Goal: Entertainment & Leisure: Consume media (video, audio)

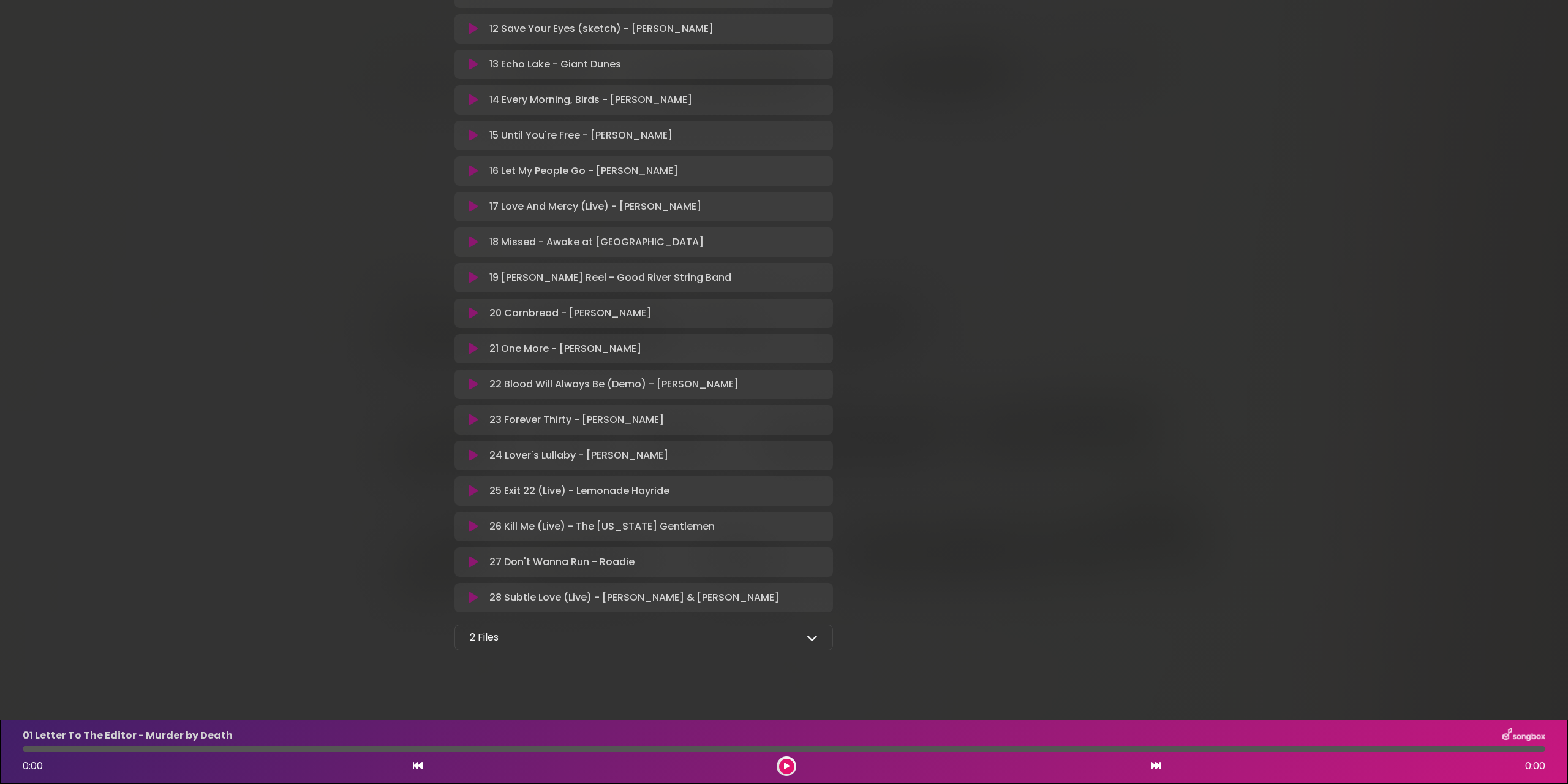
scroll to position [651, 0]
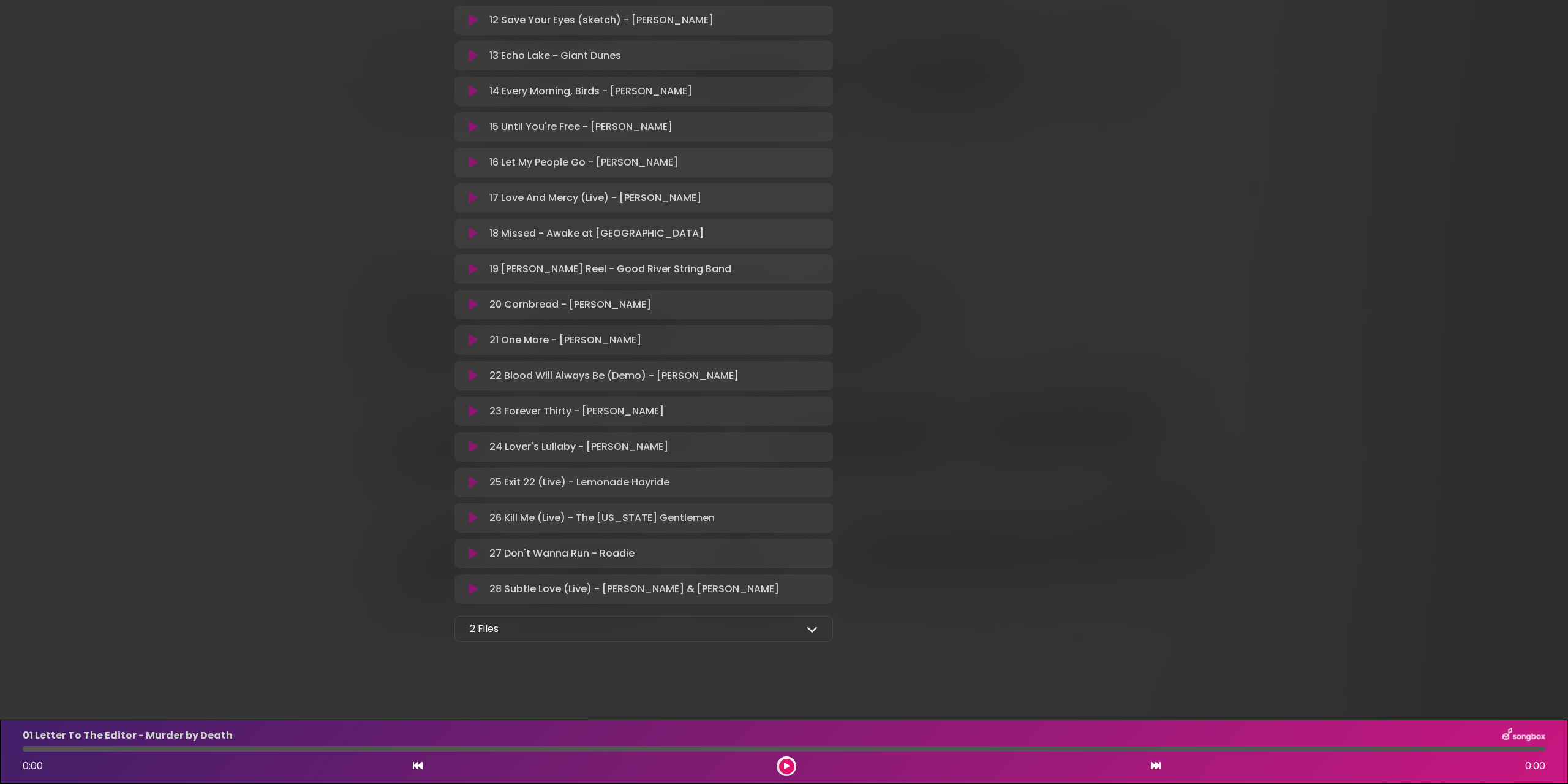
click at [805, 628] on div "2 Files" at bounding box center [644, 628] width 348 height 15
click at [819, 628] on div "2 Files Full Album - MP3 format - Kentucky Artists for Public Media.zip Full Al…" at bounding box center [644, 628] width 378 height 25
click at [645, 623] on div "2 Files" at bounding box center [644, 628] width 348 height 15
click at [473, 589] on icon at bounding box center [472, 588] width 9 height 12
click at [473, 591] on icon at bounding box center [473, 590] width 8 height 12
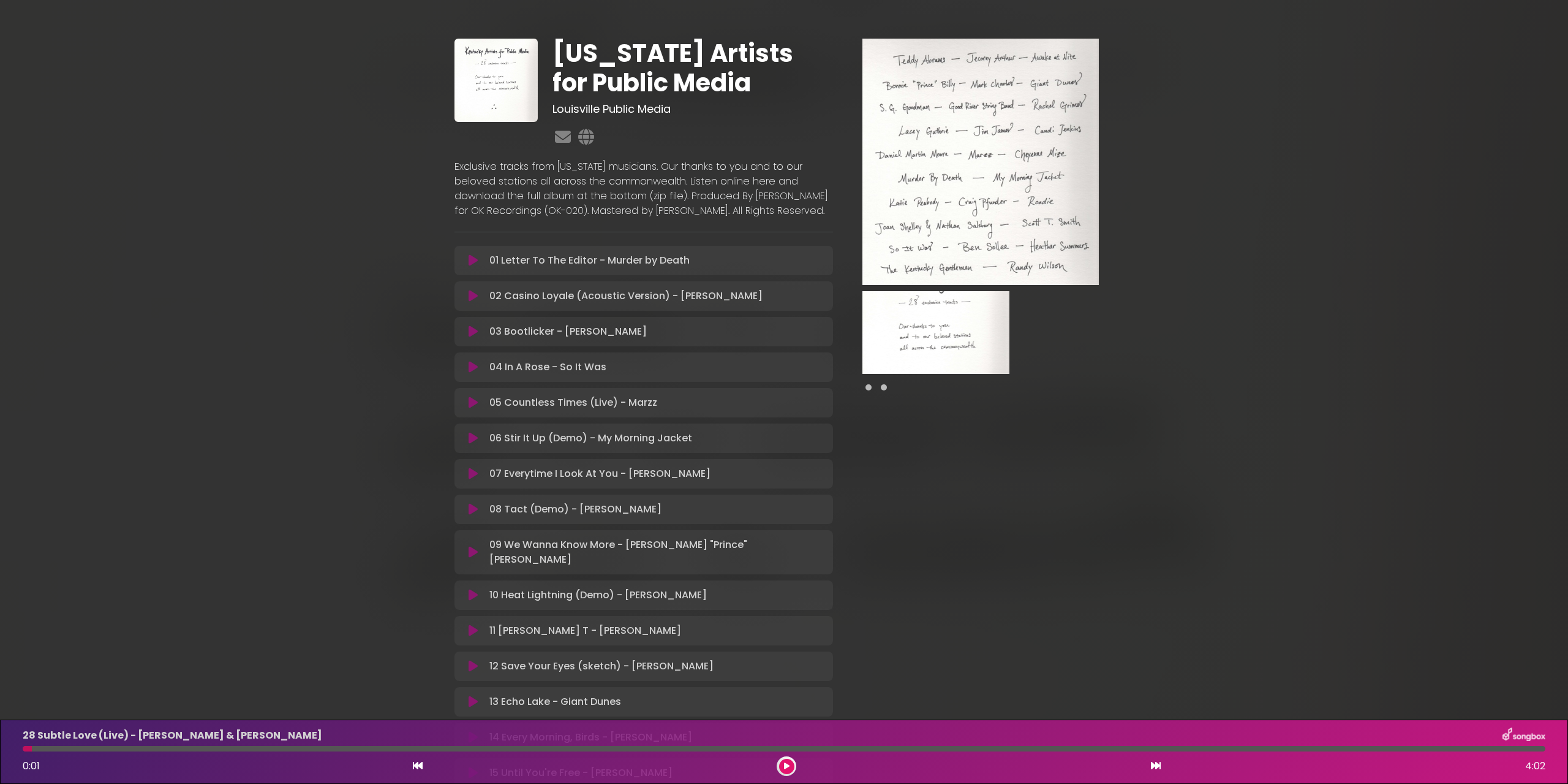
scroll to position [0, 0]
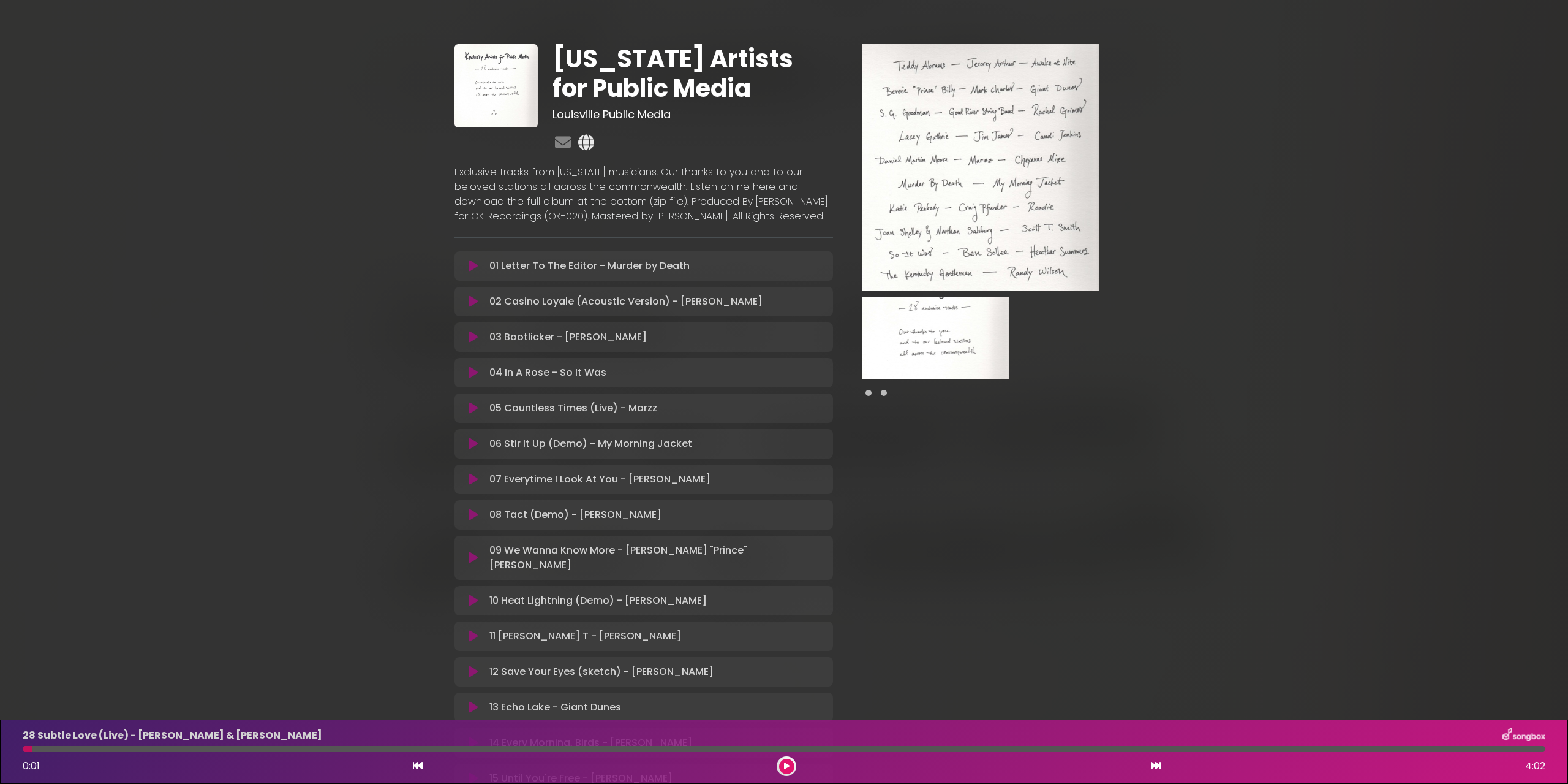
click at [580, 138] on icon at bounding box center [585, 142] width 20 height 16
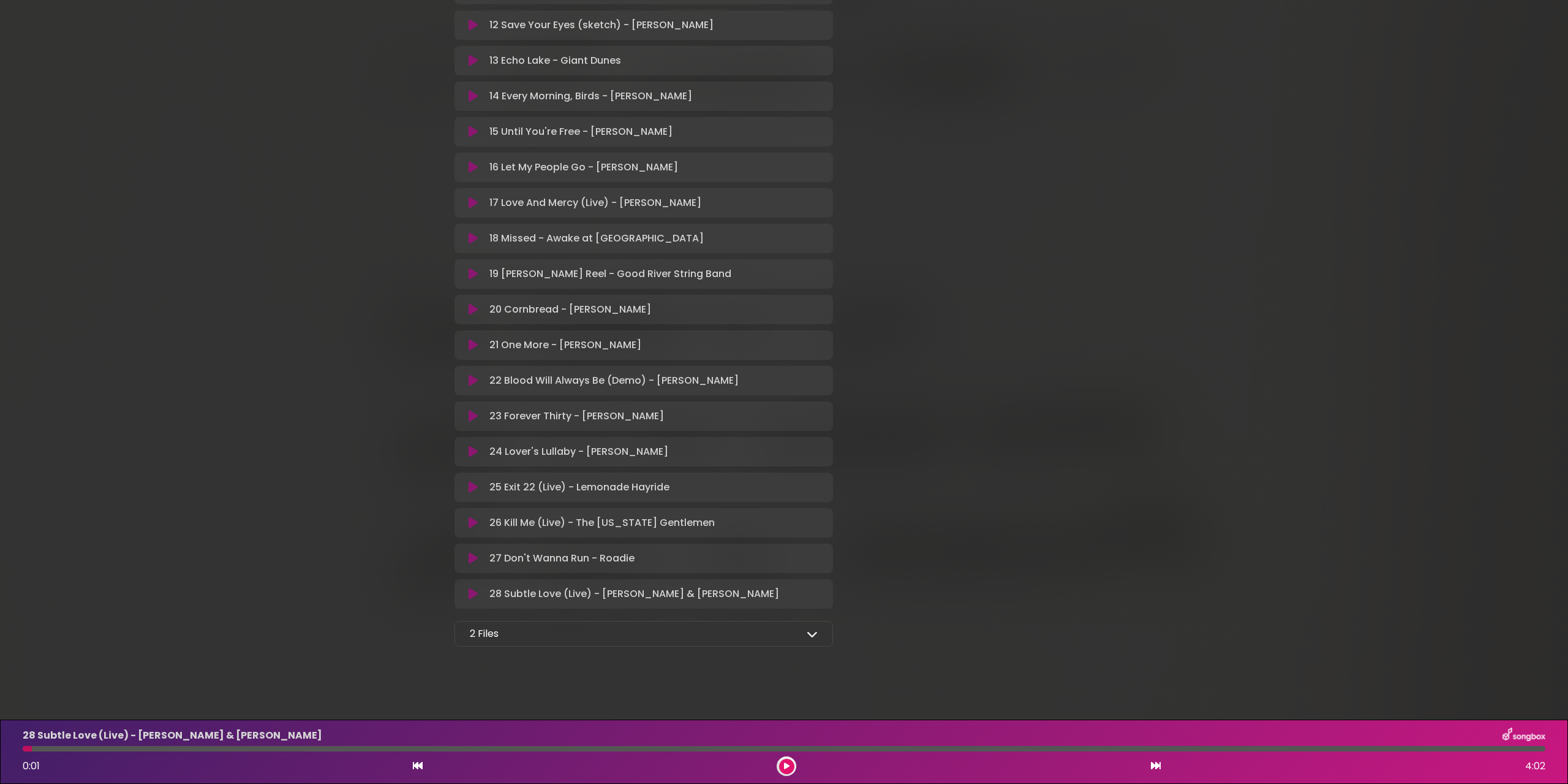
scroll to position [651, 0]
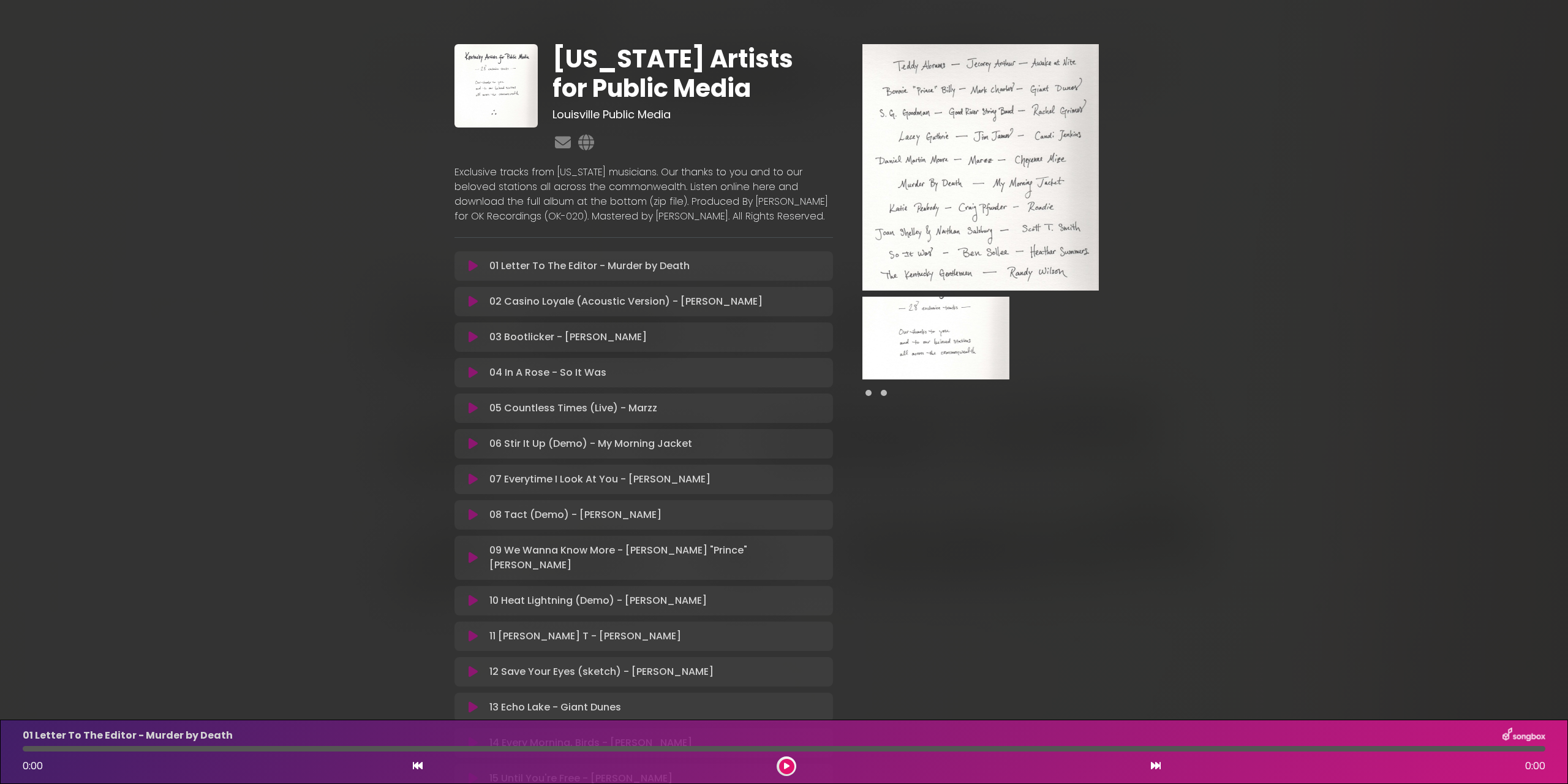
click at [883, 392] on span at bounding box center [883, 392] width 6 height 6
click at [869, 396] on span at bounding box center [868, 392] width 6 height 6
click at [882, 395] on span at bounding box center [883, 392] width 6 height 6
click at [912, 346] on img at bounding box center [935, 338] width 147 height 83
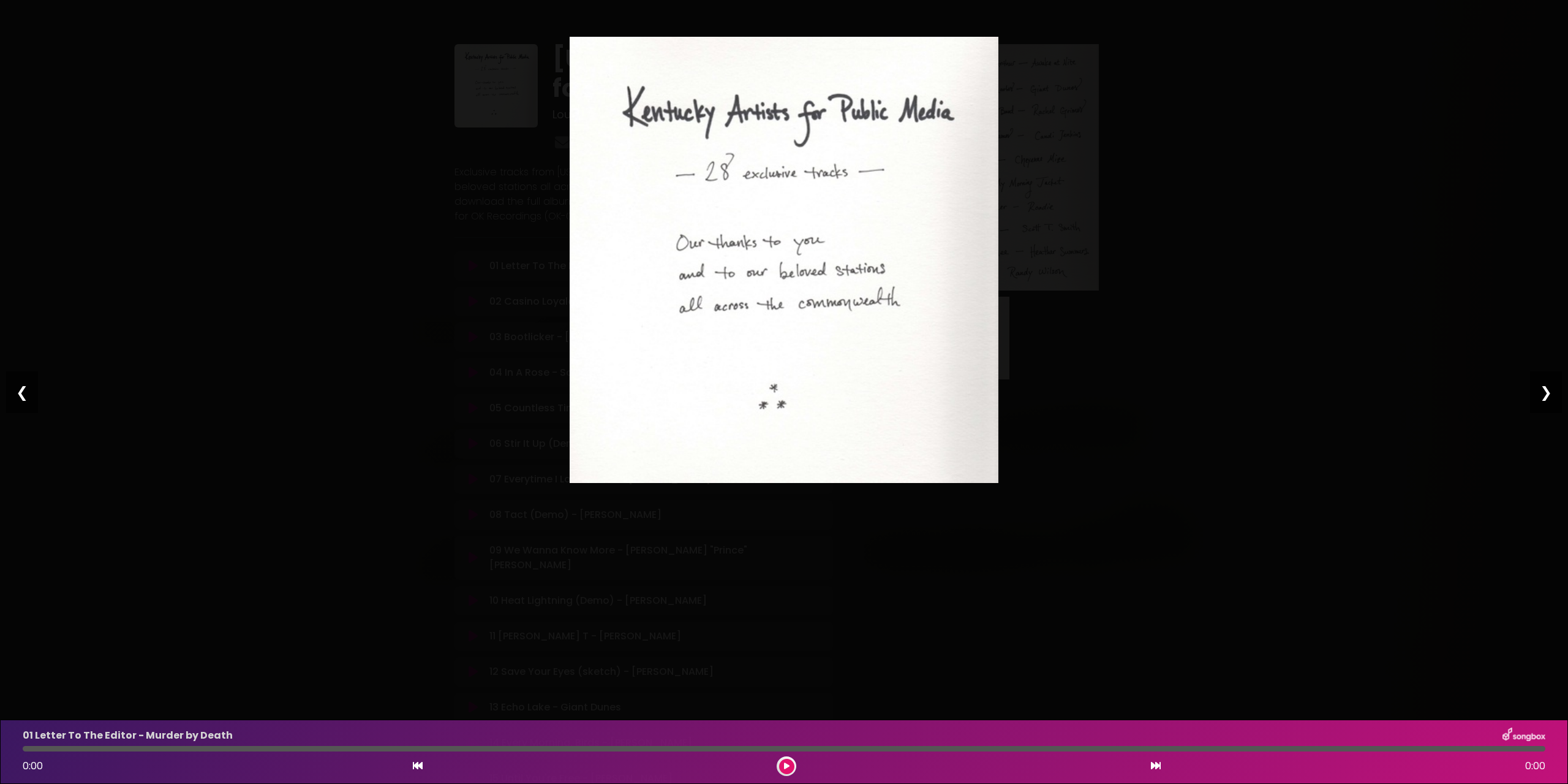
click at [1552, 396] on div "❯" at bounding box center [1545, 392] width 32 height 42
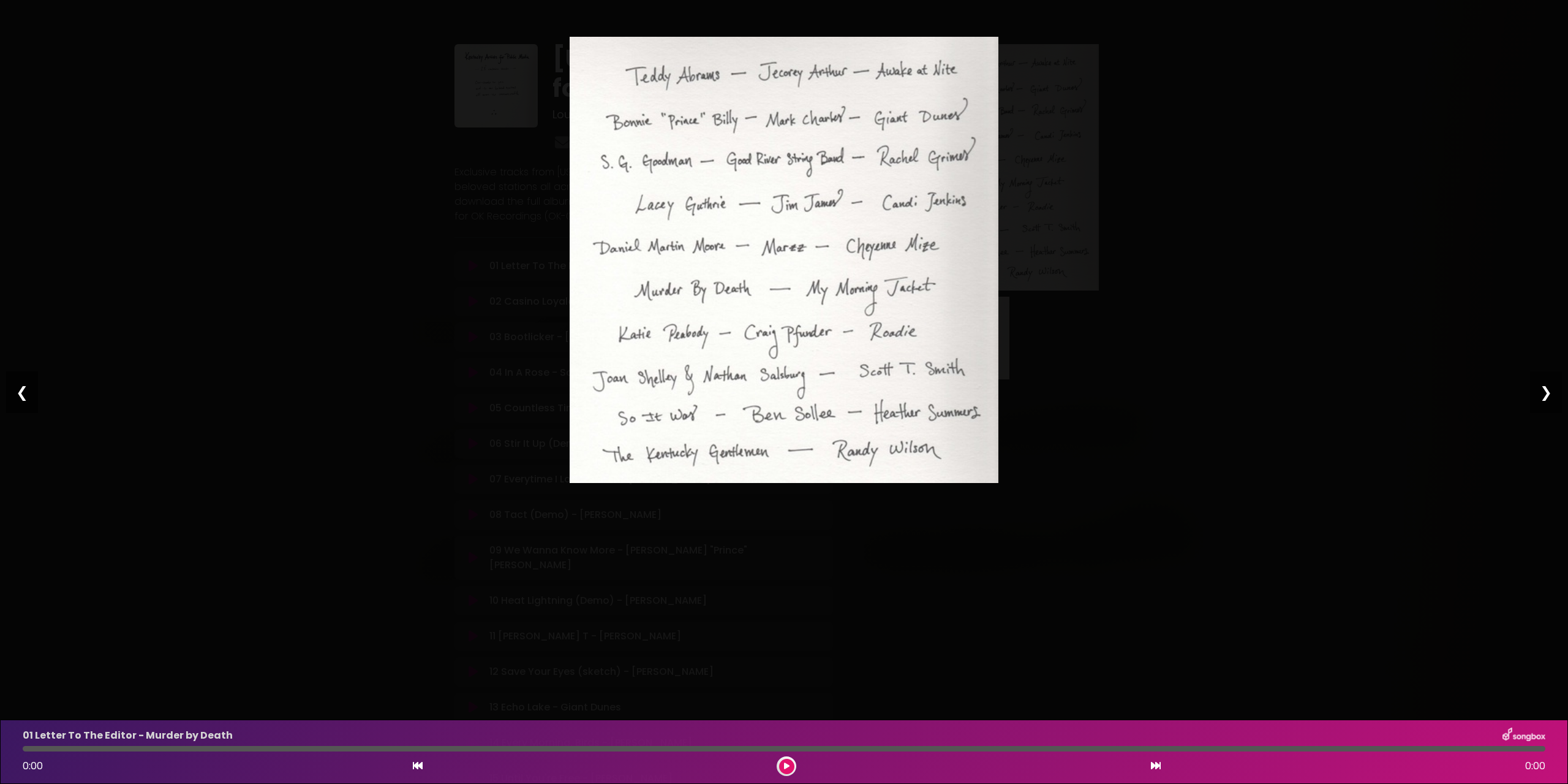
click at [809, 376] on img at bounding box center [784, 260] width 429 height 446
drag, startPoint x: 953, startPoint y: 266, endPoint x: 938, endPoint y: 239, distance: 30.9
drag, startPoint x: 323, startPoint y: 172, endPoint x: 236, endPoint y: 193, distance: 89.5
click at [323, 173] on div "Pause Play % buffered 00:00 00:00 00:00 Exit fullscreen Enter fullscreen Play ❮…" at bounding box center [784, 392] width 1568 height 784
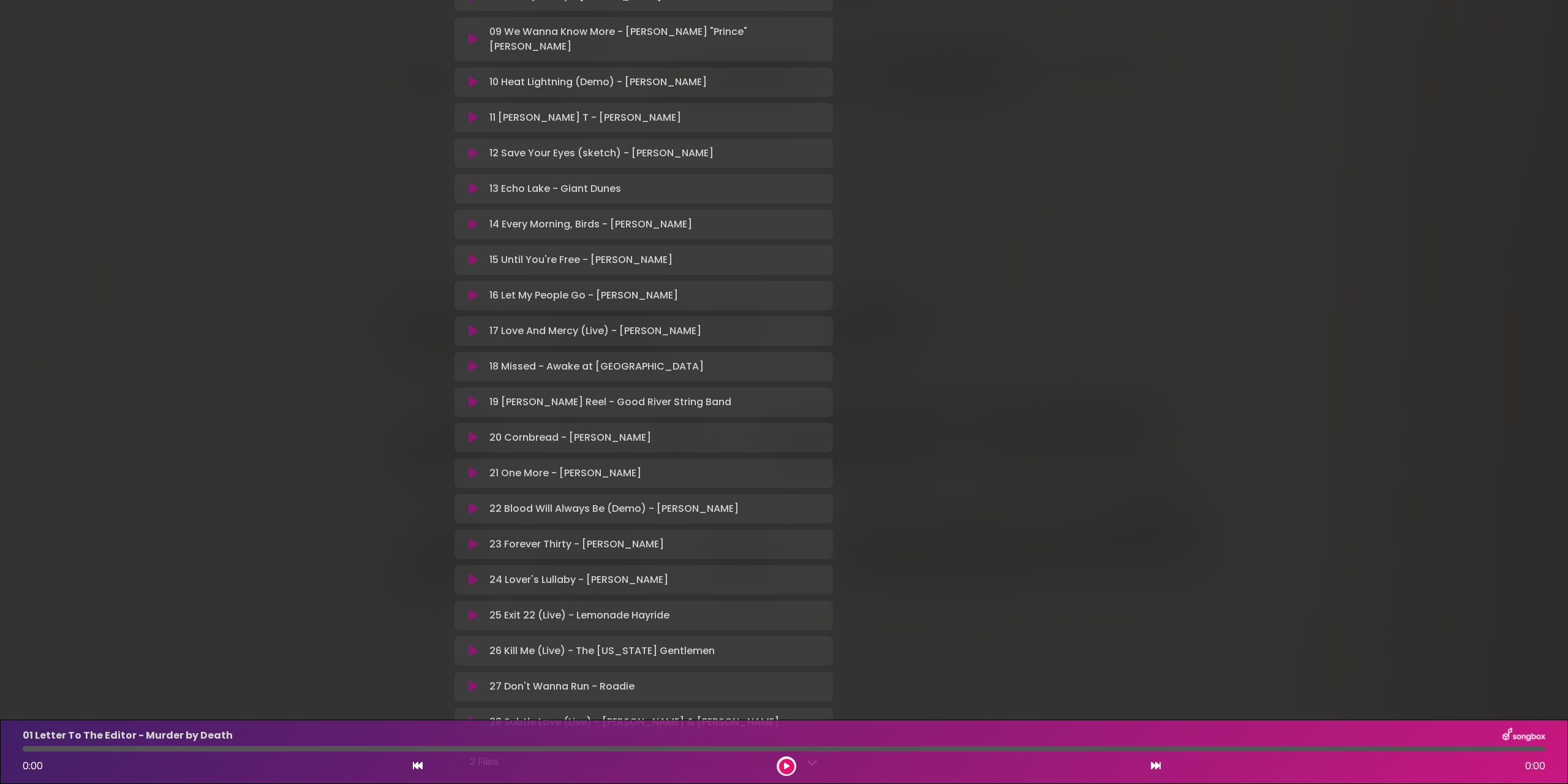
scroll to position [651, 0]
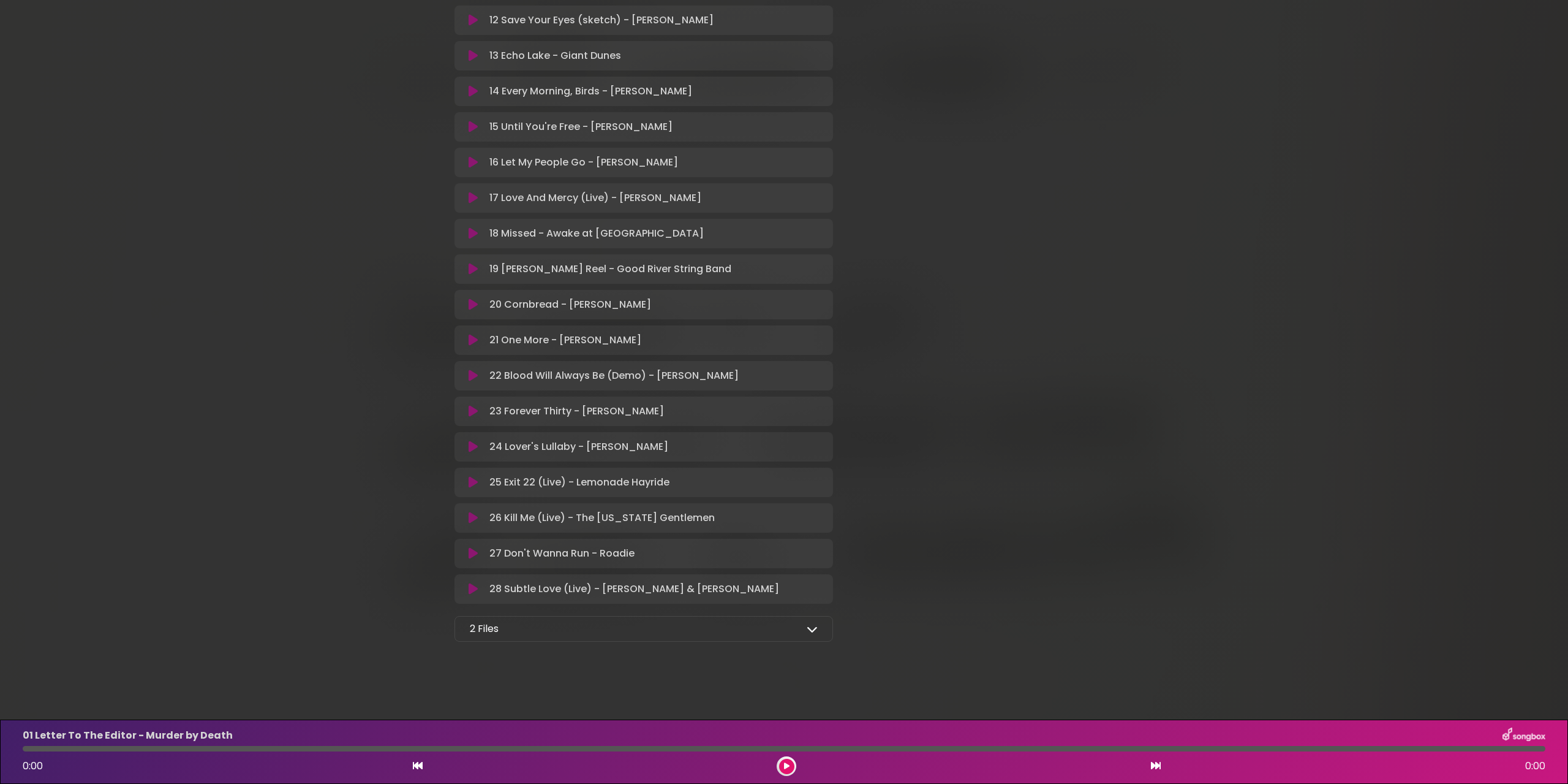
click at [815, 629] on icon at bounding box center [811, 628] width 11 height 11
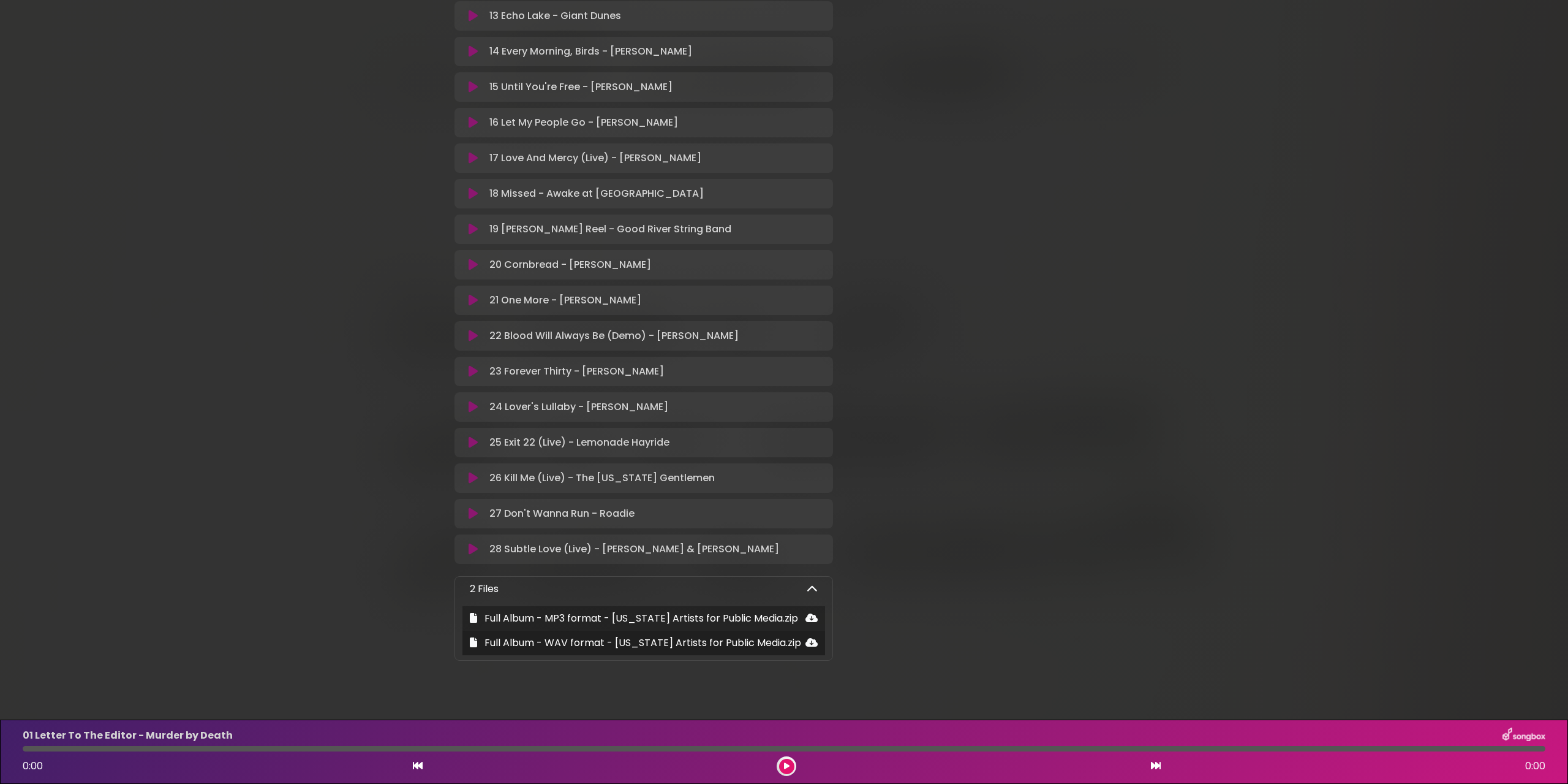
scroll to position [710, 0]
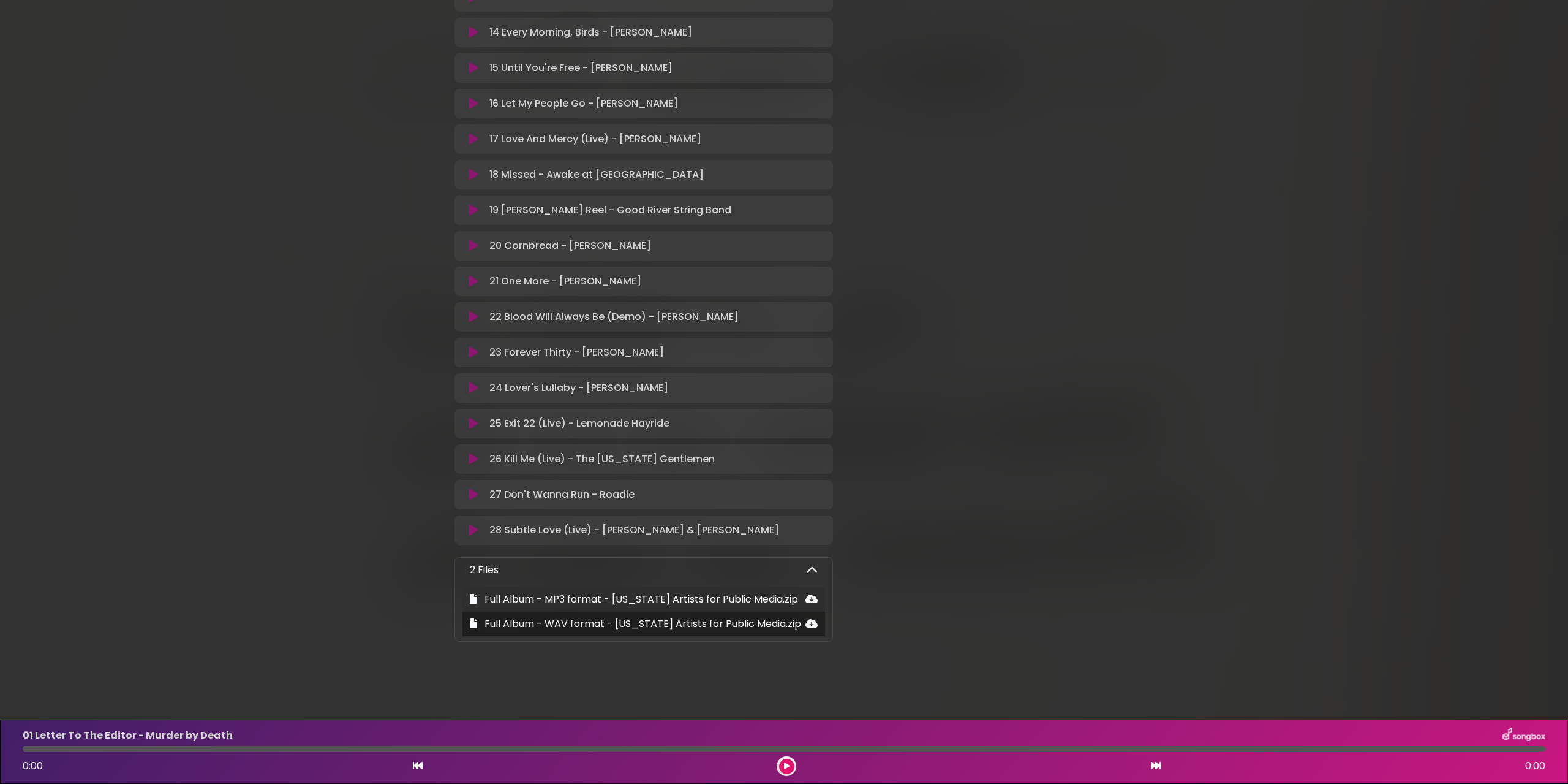
click at [809, 598] on icon at bounding box center [811, 599] width 12 height 10
click at [811, 623] on icon at bounding box center [811, 623] width 12 height 10
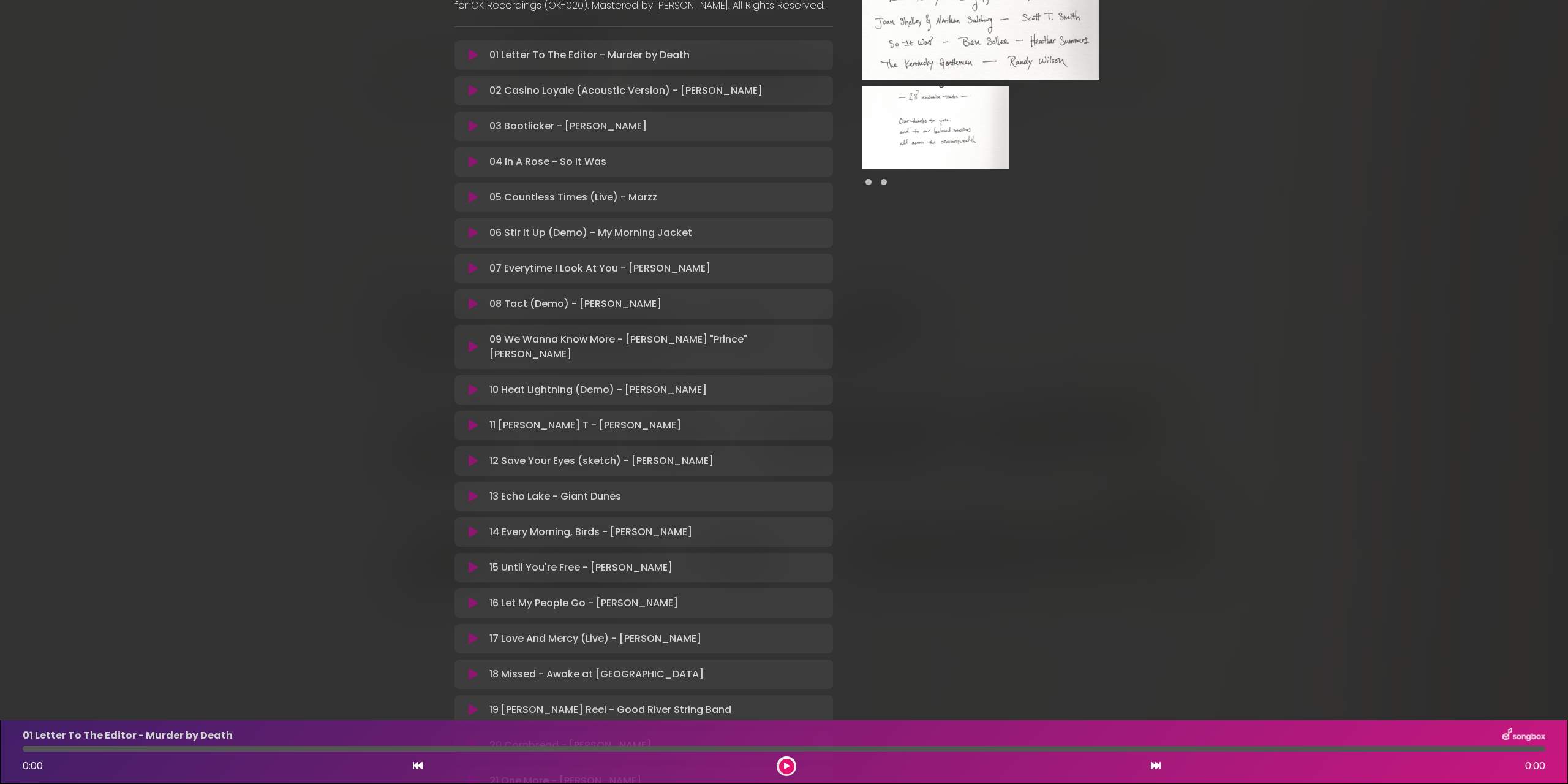
scroll to position [36, 0]
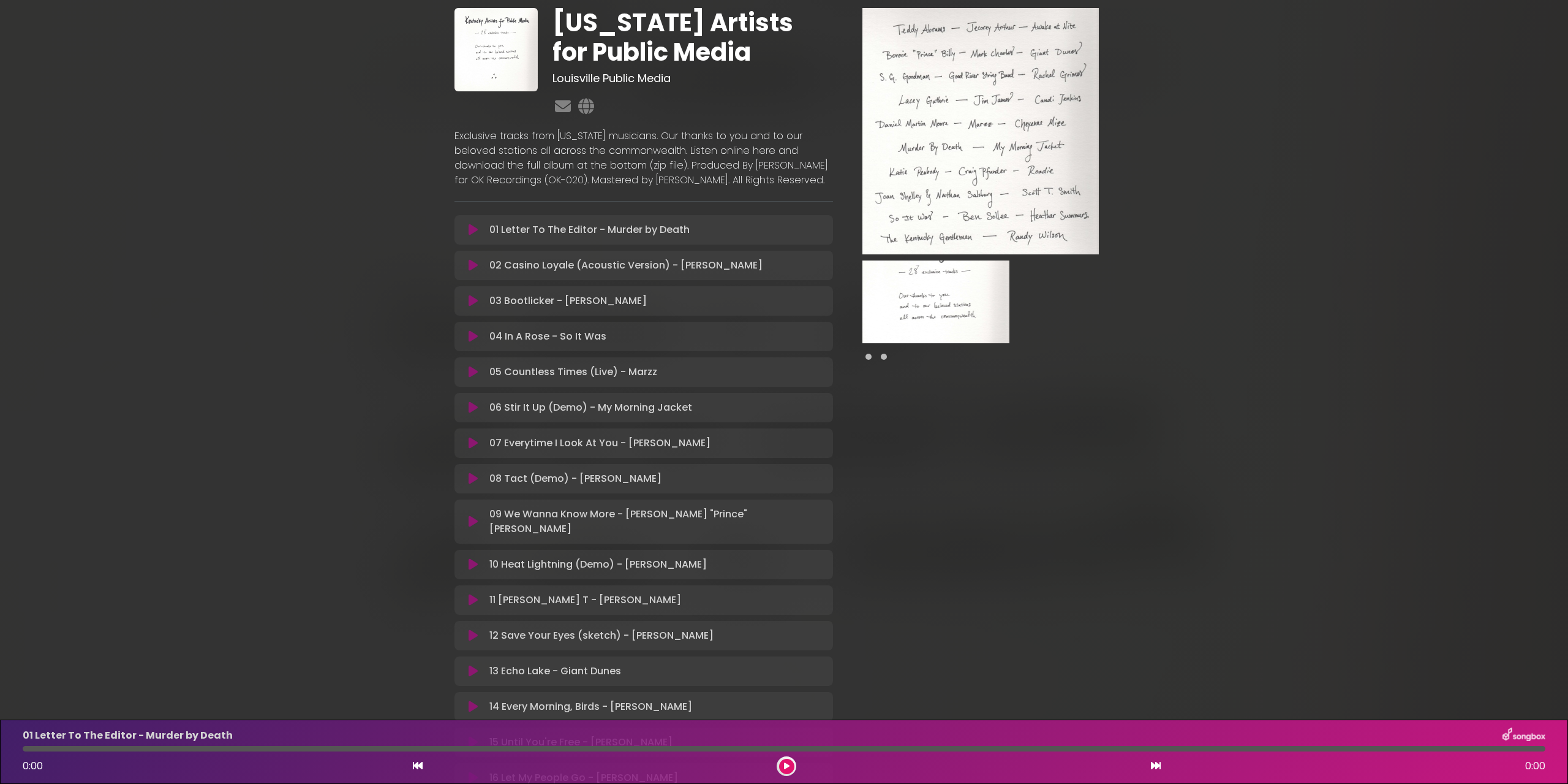
click at [474, 307] on icon at bounding box center [472, 301] width 9 height 12
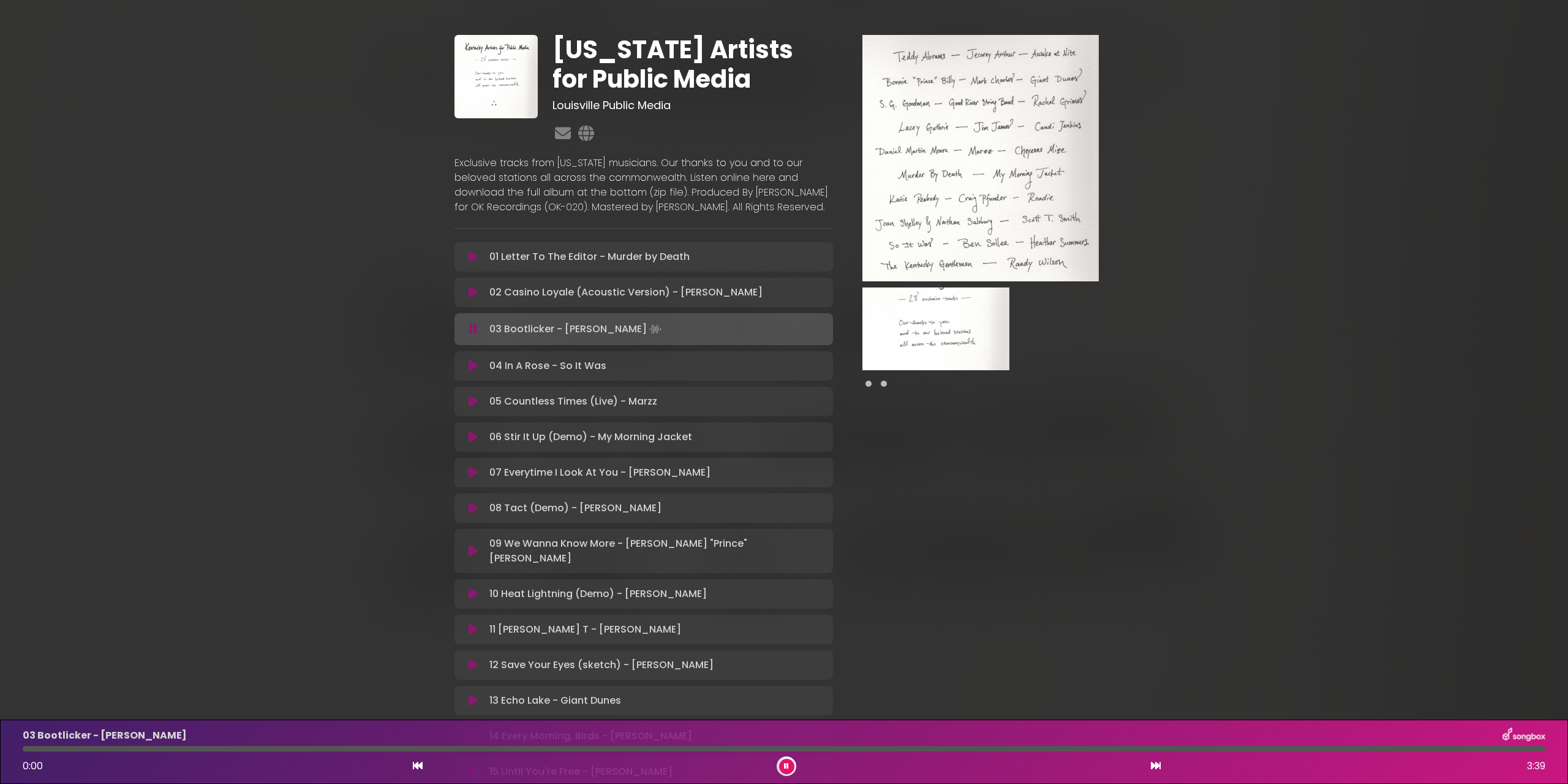
scroll to position [0, 0]
